Goal: Task Accomplishment & Management: Manage account settings

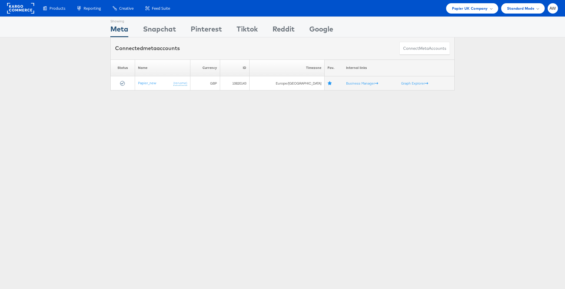
click at [500, 10] on ul "Papier UK Company Switch Company Alshaya - H&M [DOMAIN_NAME] Azadea / Assembly …" at bounding box center [500, 8] width 115 height 10
click at [492, 10] on div "Papier UK Company" at bounding box center [472, 8] width 52 height 10
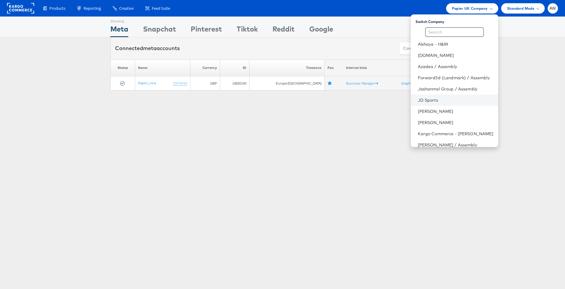
click at [434, 101] on link "JD Sports" at bounding box center [456, 100] width 76 height 6
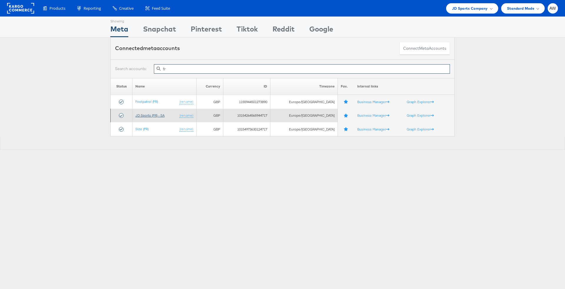
type input "fr"
click at [154, 117] on link "JD Sports (FR) - SA" at bounding box center [149, 115] width 29 height 4
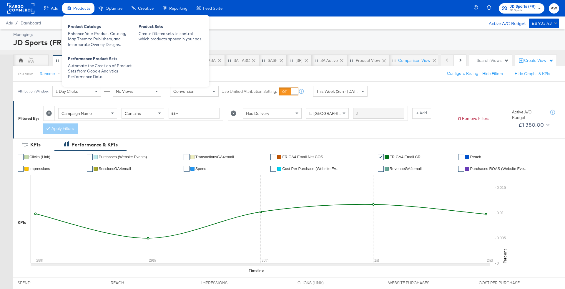
scroll to position [283, 0]
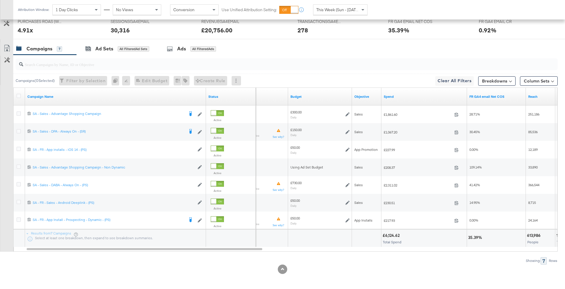
click at [343, 10] on span "This Week (Sun - [DATE])" at bounding box center [338, 9] width 44 height 5
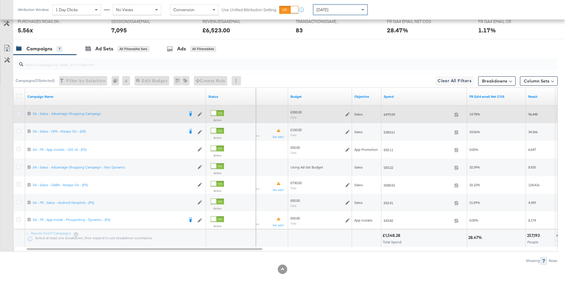
click at [20, 111] on icon at bounding box center [18, 113] width 4 height 4
click at [0, 0] on input "checkbox" at bounding box center [0, 0] width 0 height 0
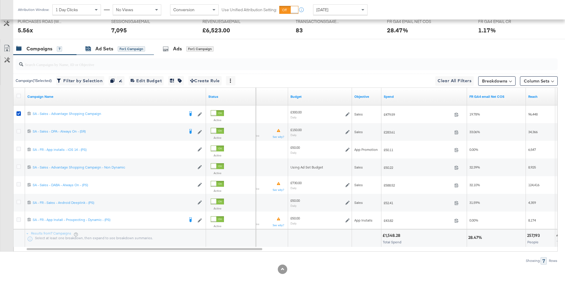
click at [114, 50] on div "Ad Sets for 1 Campaign" at bounding box center [115, 48] width 60 height 7
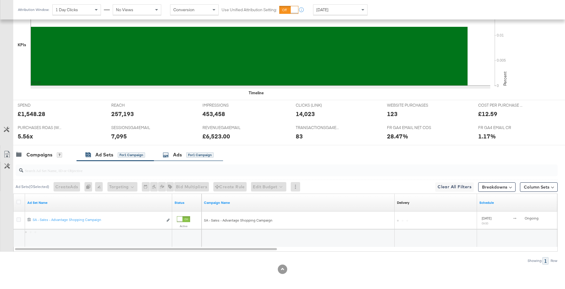
click at [200, 153] on div "for 1 Campaign" at bounding box center [199, 154] width 27 height 5
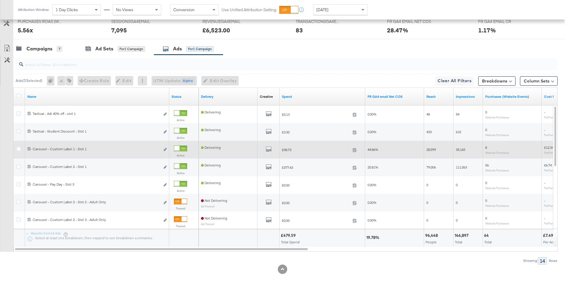
click at [180, 147] on div at bounding box center [176, 148] width 5 height 5
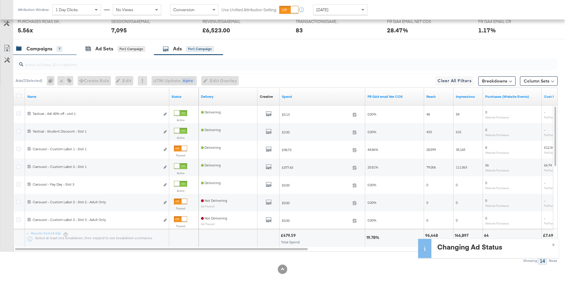
click at [61, 49] on div "7" at bounding box center [59, 48] width 5 height 5
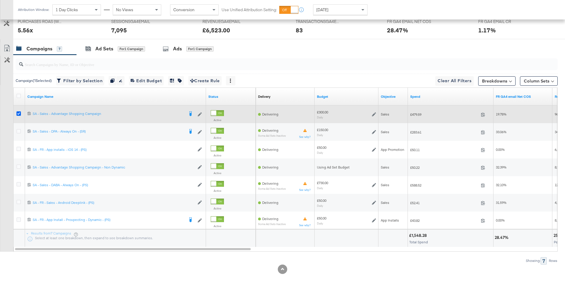
click at [19, 113] on icon at bounding box center [18, 113] width 4 height 4
click at [0, 0] on input "checkbox" at bounding box center [0, 0] width 0 height 0
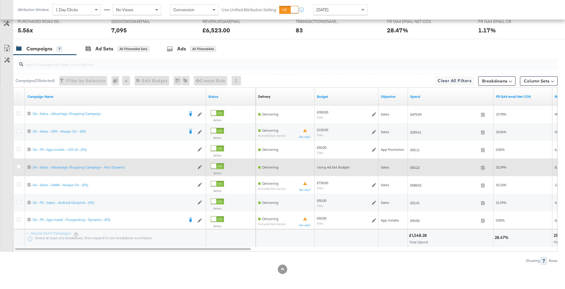
click at [19, 168] on div at bounding box center [19, 167] width 6 height 6
click at [18, 166] on icon at bounding box center [18, 166] width 4 height 4
click at [0, 0] on input "checkbox" at bounding box center [0, 0] width 0 height 0
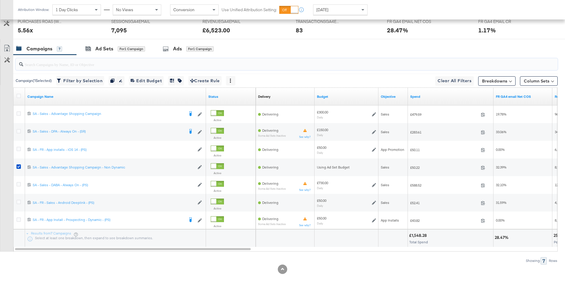
click at [184, 56] on input "search" at bounding box center [265, 61] width 485 height 11
click at [184, 47] on div "Ads for 1 Campaign" at bounding box center [188, 48] width 51 height 7
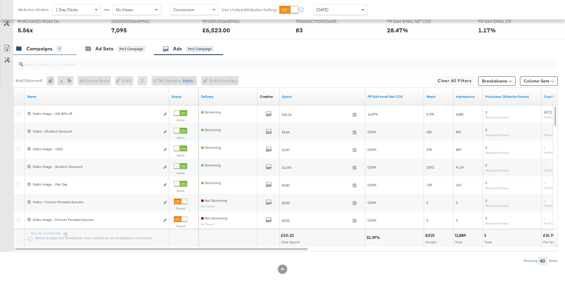
click at [56, 47] on div "Campaigns 7" at bounding box center [39, 48] width 46 height 7
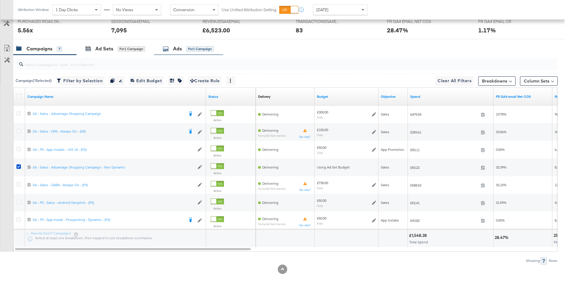
click at [184, 46] on div "Ads for 1 Campaign" at bounding box center [188, 48] width 51 height 7
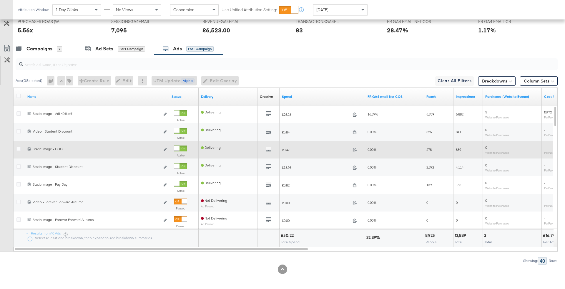
click at [181, 147] on div at bounding box center [180, 148] width 13 height 6
drag, startPoint x: 51, startPoint y: 52, endPoint x: 52, endPoint y: 46, distance: 5.7
click at [51, 52] on div "Campaigns 7" at bounding box center [44, 48] width 63 height 13
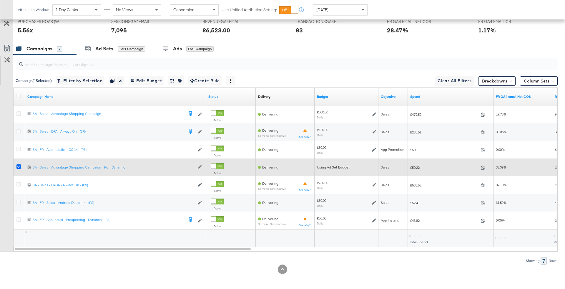
click at [19, 166] on icon at bounding box center [18, 166] width 4 height 4
click at [0, 0] on input "checkbox" at bounding box center [0, 0] width 0 height 0
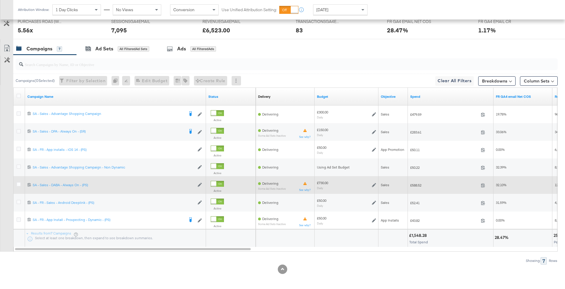
click at [15, 184] on div at bounding box center [19, 185] width 11 height 11
click at [21, 182] on div at bounding box center [19, 185] width 6 height 6
click at [16, 182] on icon at bounding box center [18, 184] width 4 height 4
click at [0, 0] on input "checkbox" at bounding box center [0, 0] width 0 height 0
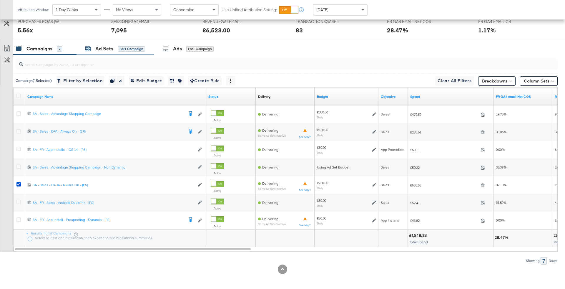
click at [133, 49] on div "for 1 Campaign" at bounding box center [131, 48] width 27 height 5
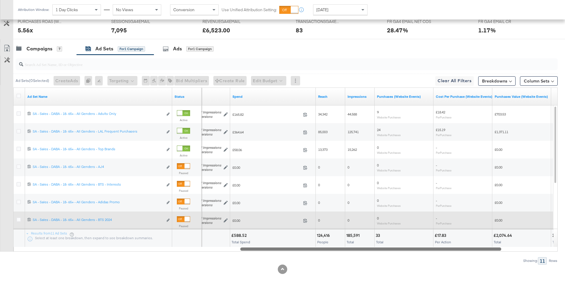
drag, startPoint x: 370, startPoint y: 249, endPoint x: 430, endPoint y: 248, distance: 60.3
click at [430, 248] on div at bounding box center [370, 248] width 261 height 5
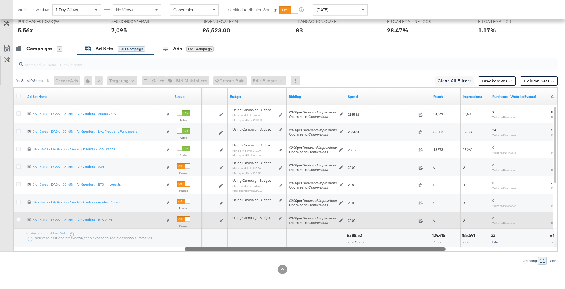
drag, startPoint x: 430, startPoint y: 248, endPoint x: 349, endPoint y: 236, distance: 81.9
click at [349, 236] on div "Ad Set Name Status Schedule Budget Bidding Spend Reach Impressions Purchases (W…" at bounding box center [285, 169] width 544 height 164
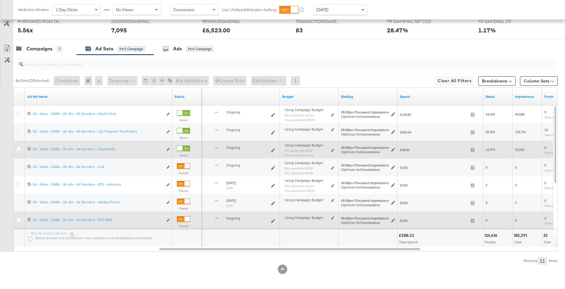
click at [334, 149] on div "Using Campaign Budget Min. spend limit: £60.00 Max. spend limit : not set Edit …" at bounding box center [309, 152] width 54 height 19
click at [328, 148] on div "Using Campaign Budget Min. spend limit: £60.00 Max. spend limit : not set Edit …" at bounding box center [309, 152] width 49 height 14
click at [334, 150] on div "Using Campaign Budget Min. spend limit: £60.00 Max. spend limit : not set Edit …" at bounding box center [309, 152] width 54 height 19
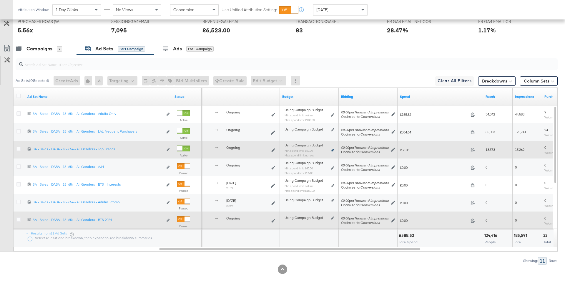
click at [332, 149] on icon at bounding box center [332, 150] width 3 height 3
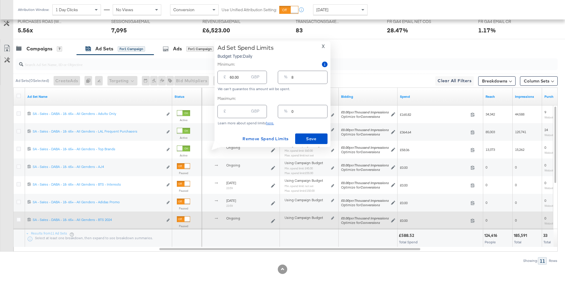
click at [304, 75] on input "8" at bounding box center [310, 75] width 36 height 13
type input "1"
type input "7.30"
type input "15"
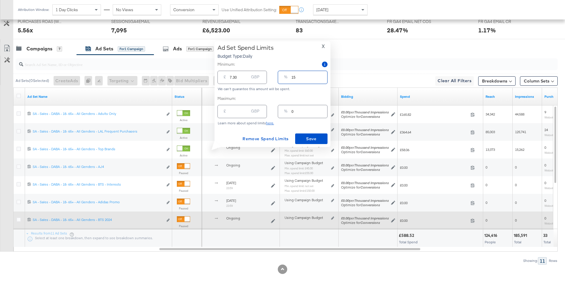
type input "109.50"
type input "15"
click at [312, 138] on span "Save" at bounding box center [312, 138] width 28 height 7
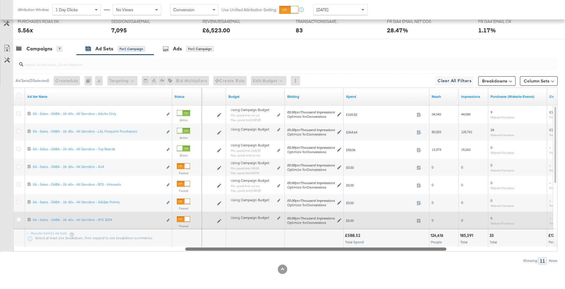
drag, startPoint x: 365, startPoint y: 249, endPoint x: 253, endPoint y: 247, distance: 111.3
click at [253, 247] on div at bounding box center [315, 248] width 261 height 5
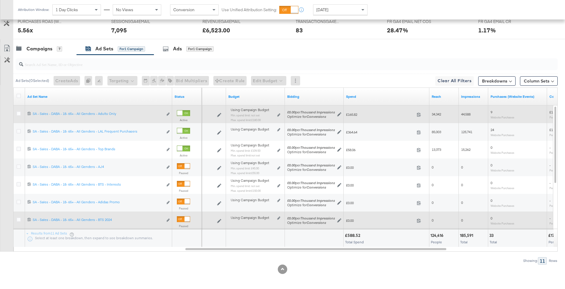
click at [274, 111] on div "Using Campaign Budget Min. spend limit: not set Max. spend limit : £180.00 Edit…" at bounding box center [255, 117] width 49 height 14
click at [277, 112] on div "Using Campaign Budget Min. spend limit: not set Max. spend limit : £180.00 Edit…" at bounding box center [255, 117] width 49 height 14
click at [278, 113] on icon at bounding box center [278, 114] width 3 height 3
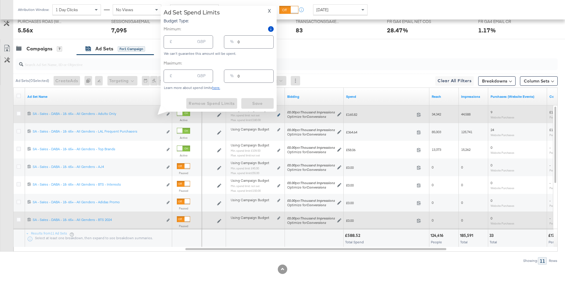
type input "180.00"
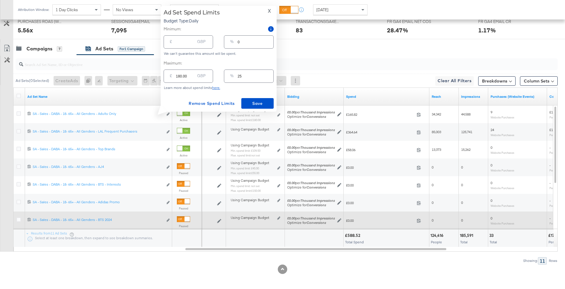
click at [249, 81] on div "% 25" at bounding box center [248, 75] width 49 height 13
click at [247, 79] on input "25" at bounding box center [256, 73] width 36 height 13
click at [245, 76] on input "25" at bounding box center [256, 73] width 36 height 13
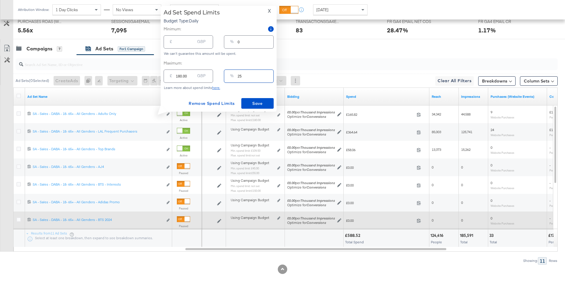
click at [245, 76] on input "25" at bounding box center [256, 73] width 36 height 13
click at [239, 75] on input "25" at bounding box center [256, 73] width 36 height 13
type input "1"
type input "7.30"
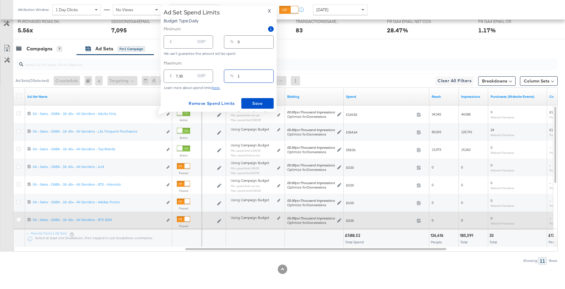
type input "15"
type input "109.50"
type input "15"
click at [264, 103] on span "Save" at bounding box center [258, 103] width 28 height 7
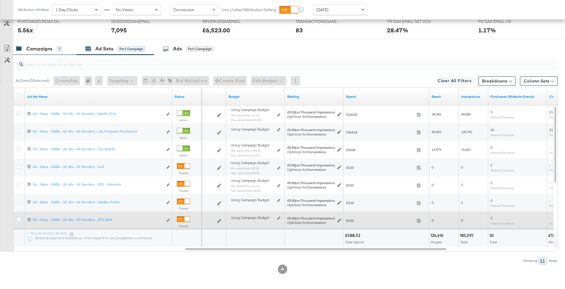
click at [54, 45] on div "Campaigns 7" at bounding box center [39, 48] width 46 height 7
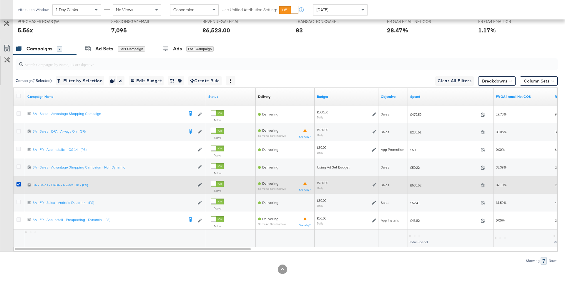
click at [373, 183] on icon at bounding box center [374, 185] width 4 height 4
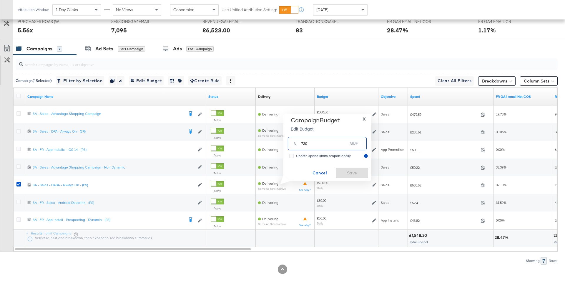
click at [305, 144] on input "730" at bounding box center [324, 141] width 46 height 13
type input "750"
click at [349, 172] on span "Save" at bounding box center [352, 172] width 28 height 7
